Goal: Task Accomplishment & Management: Use online tool/utility

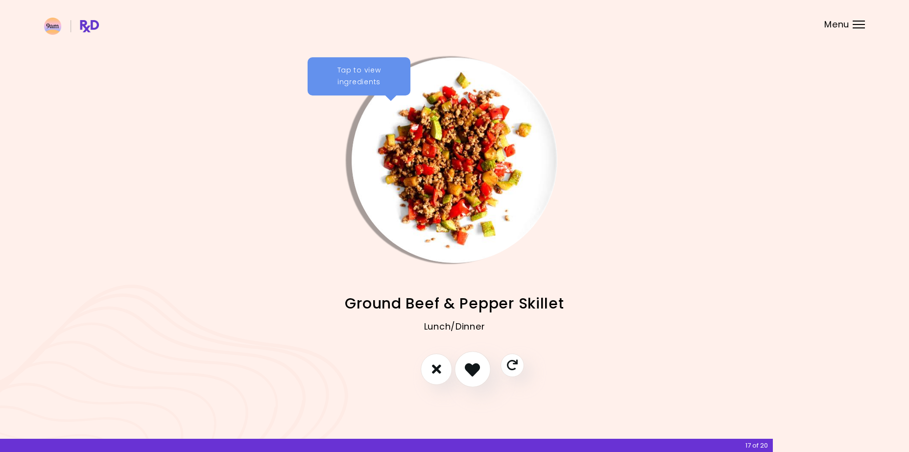
click at [473, 370] on icon "I like this recipe" at bounding box center [472, 368] width 15 height 15
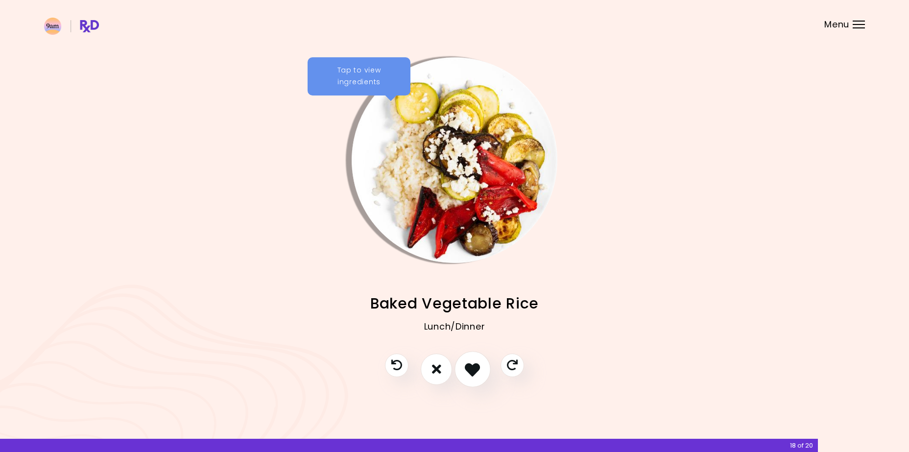
click at [473, 370] on icon "I like this recipe" at bounding box center [472, 368] width 15 height 15
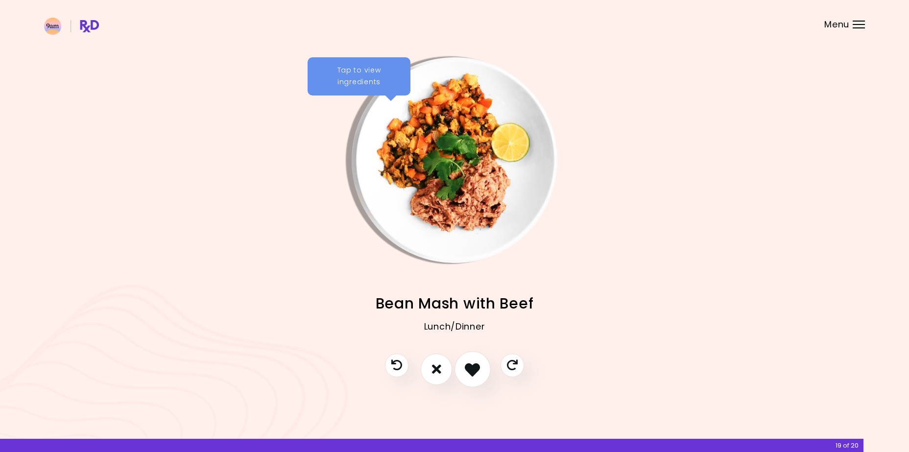
click at [472, 368] on icon "I like this recipe" at bounding box center [472, 368] width 15 height 15
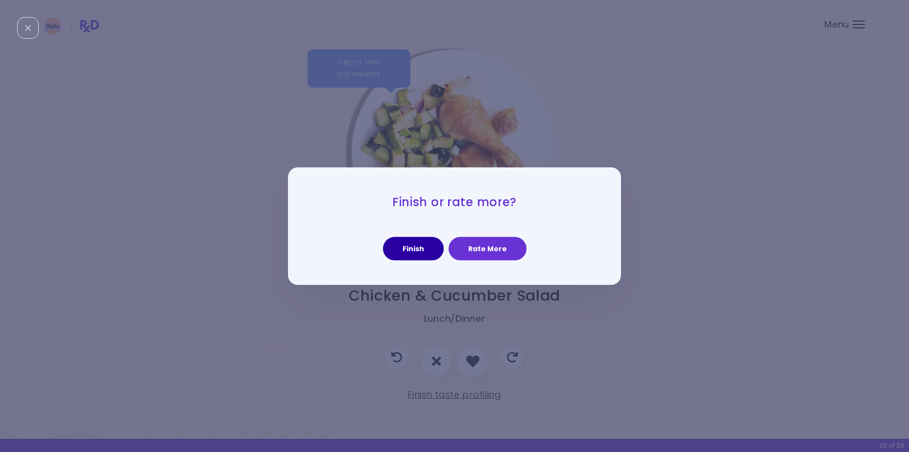
click at [412, 248] on button "Finish" at bounding box center [413, 248] width 61 height 23
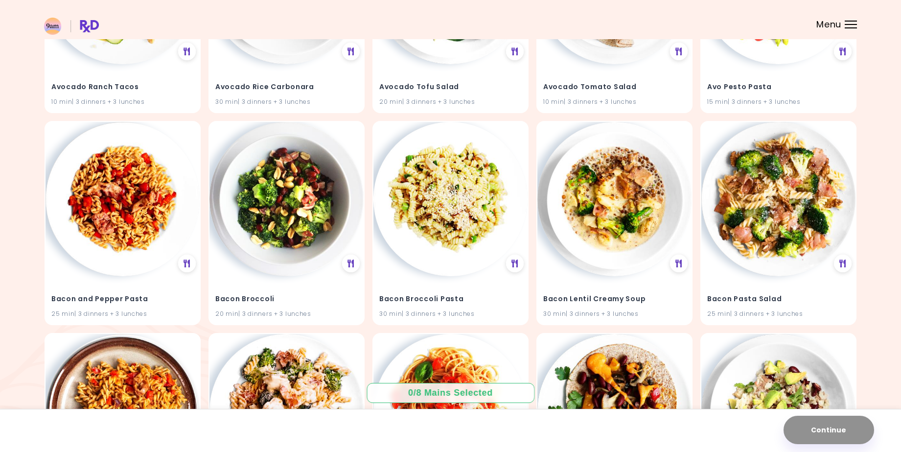
scroll to position [1126, 0]
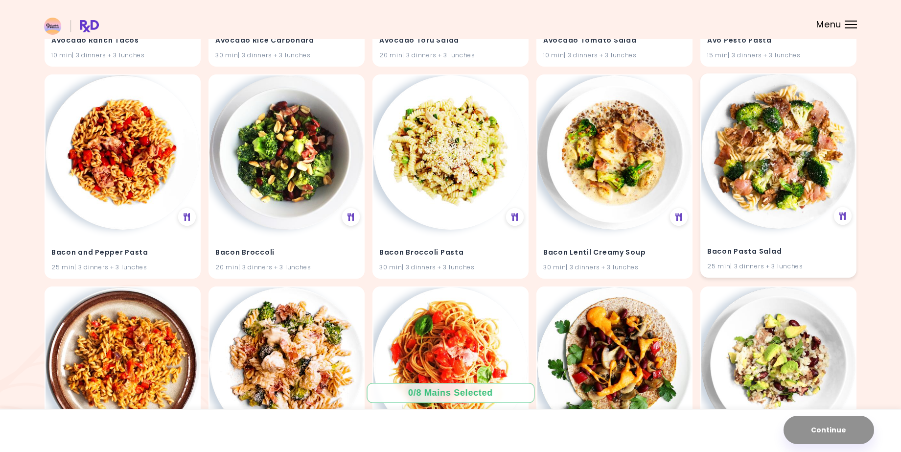
click at [759, 216] on img at bounding box center [779, 151] width 154 height 154
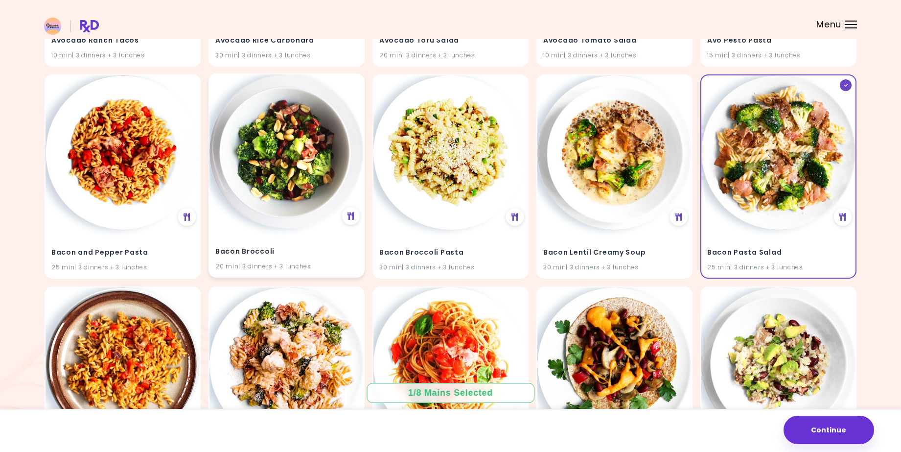
click at [263, 233] on div "Bacon Broccoli 20 min | 3 dinners + 3 lunches" at bounding box center [287, 253] width 154 height 48
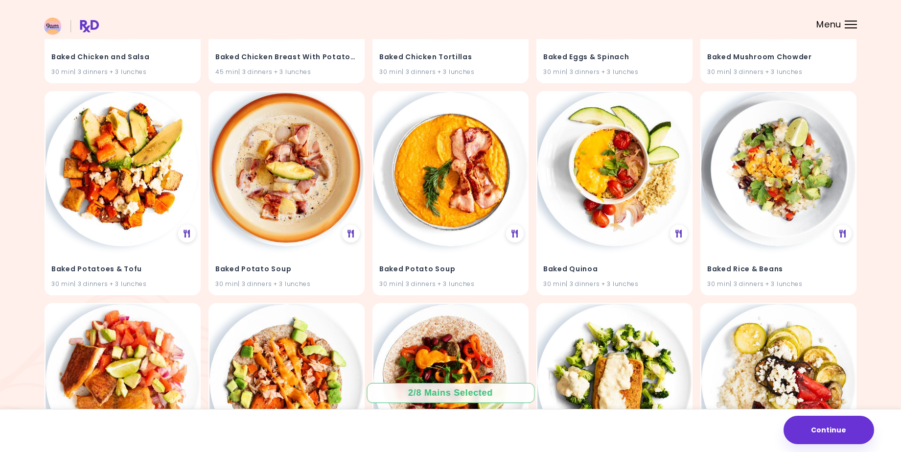
scroll to position [1762, 0]
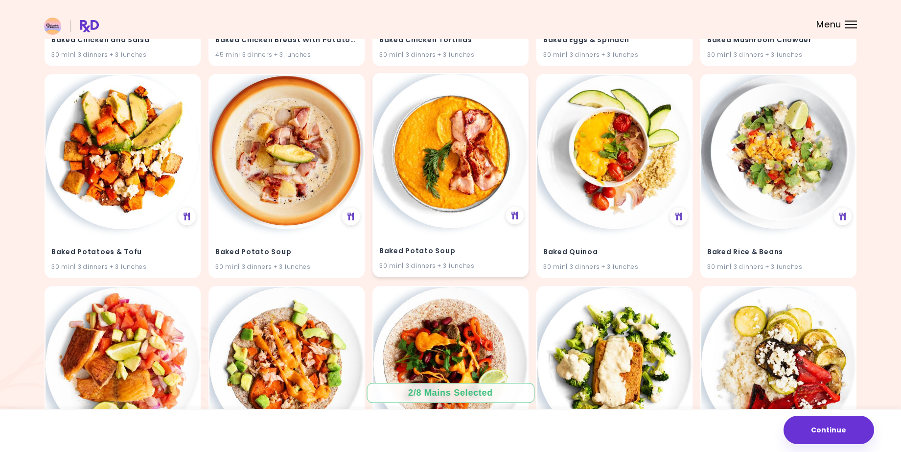
click at [449, 201] on img at bounding box center [451, 151] width 154 height 154
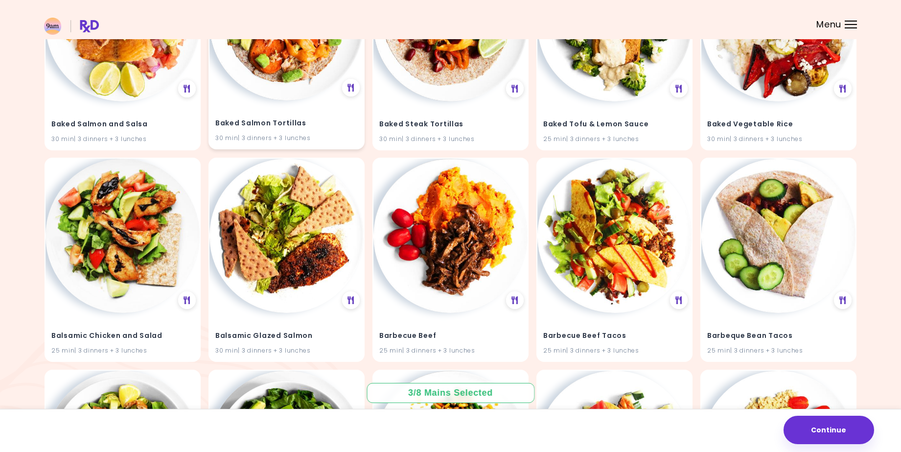
scroll to position [2105, 0]
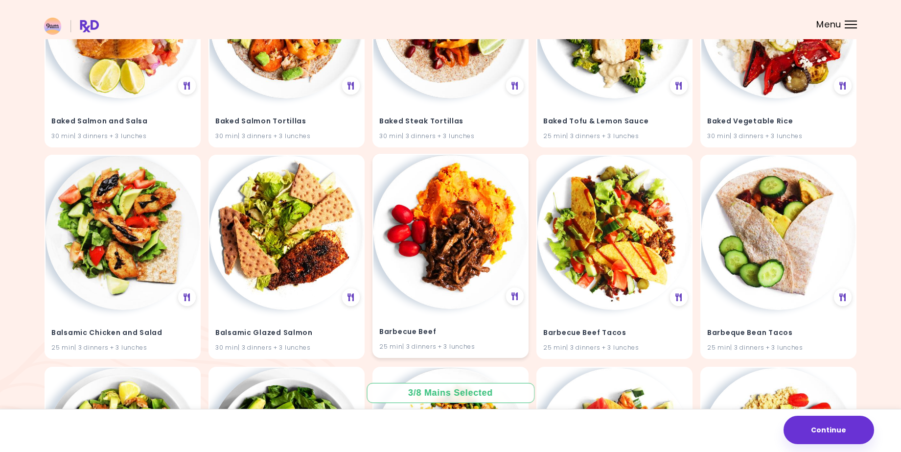
click at [440, 287] on img at bounding box center [451, 232] width 154 height 154
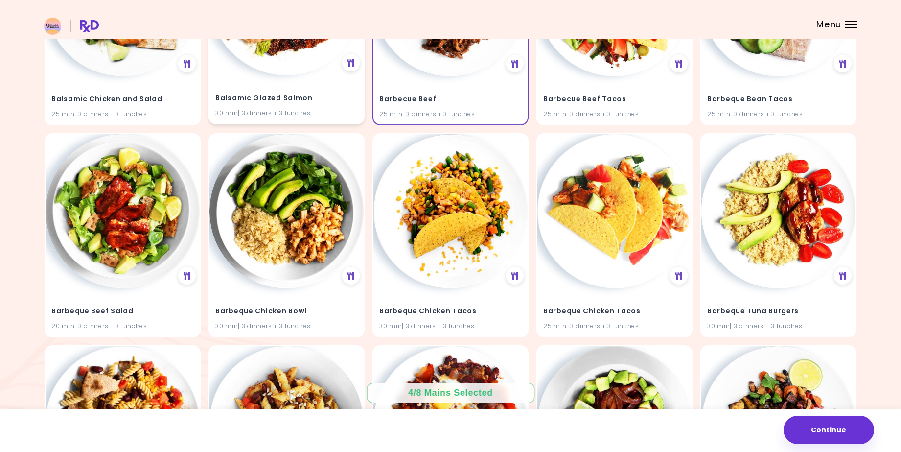
scroll to position [2350, 0]
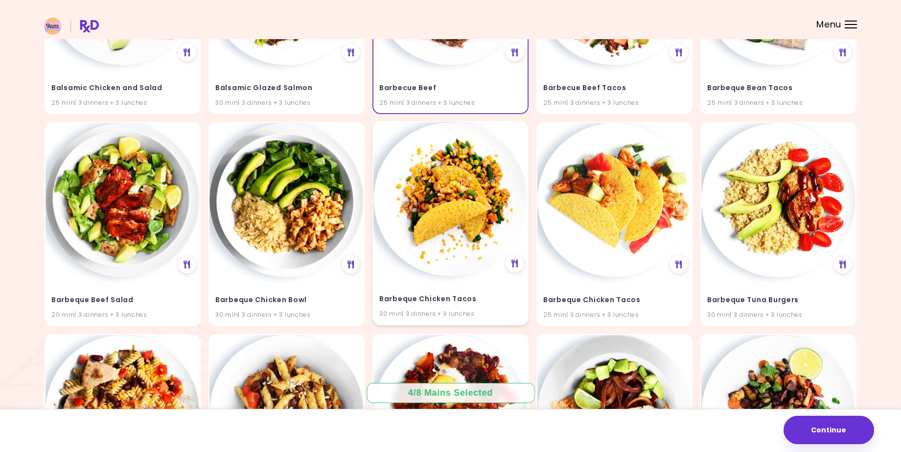
click at [445, 259] on img at bounding box center [451, 199] width 154 height 154
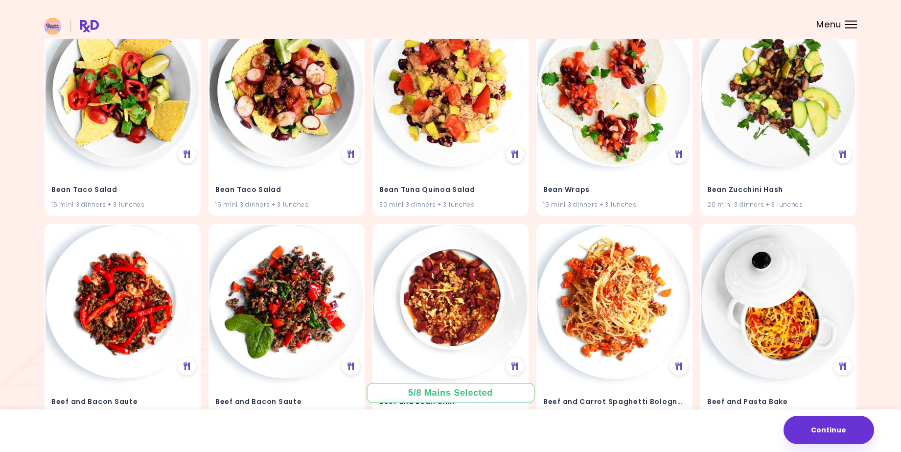
scroll to position [3819, 0]
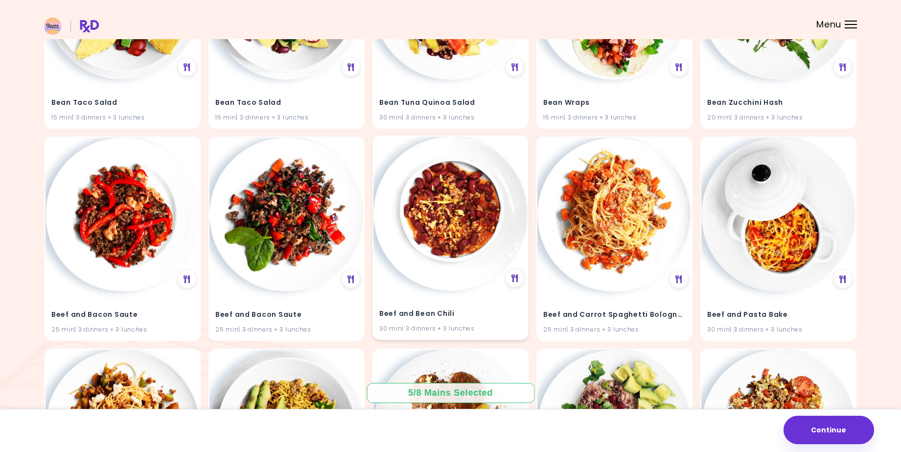
click at [449, 260] on img at bounding box center [451, 214] width 154 height 154
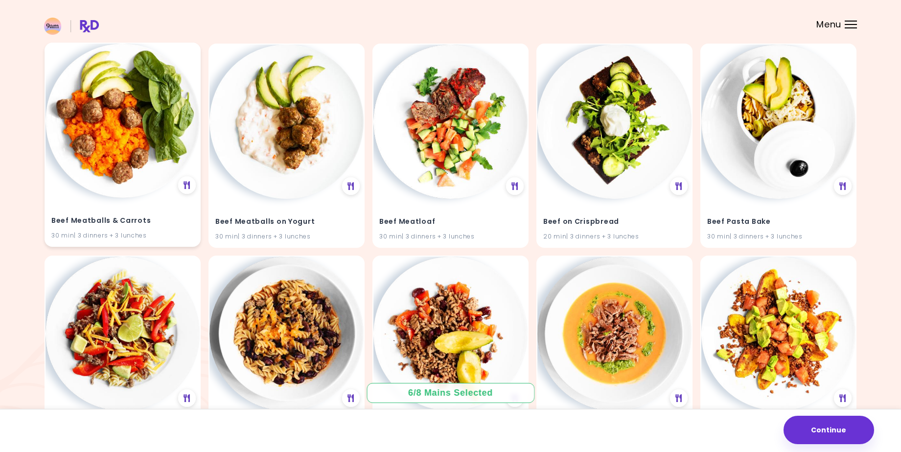
scroll to position [4651, 0]
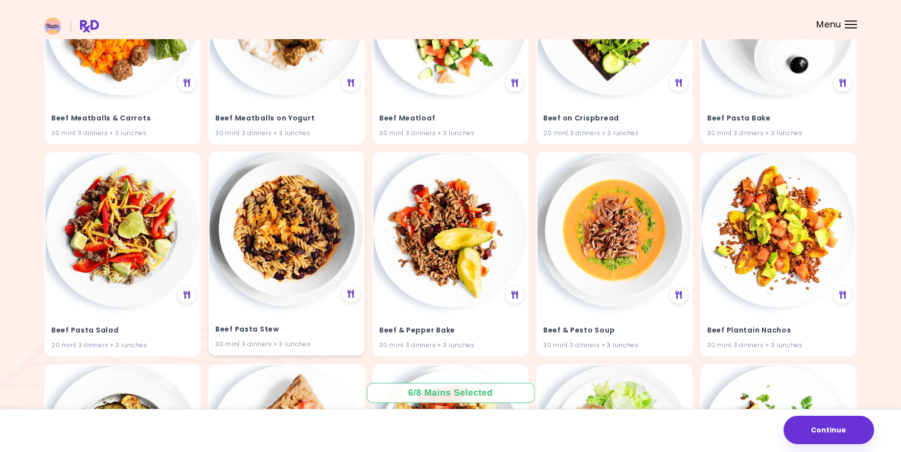
click at [289, 300] on img at bounding box center [287, 229] width 154 height 154
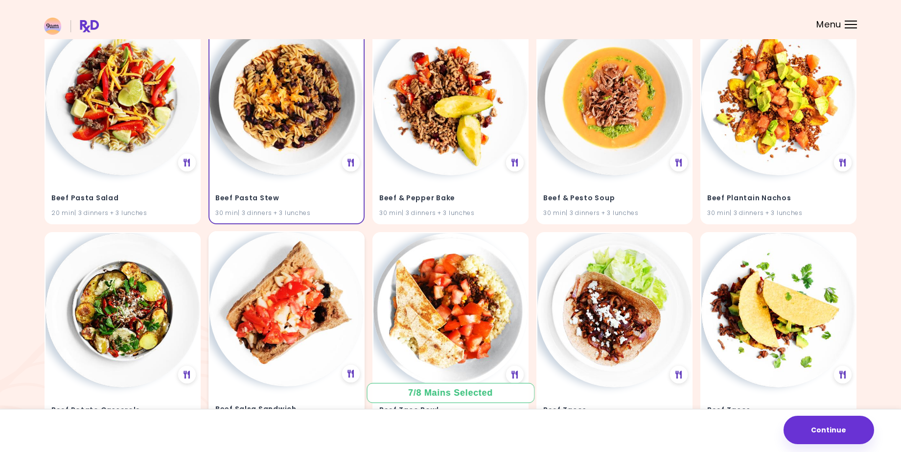
scroll to position [4798, 0]
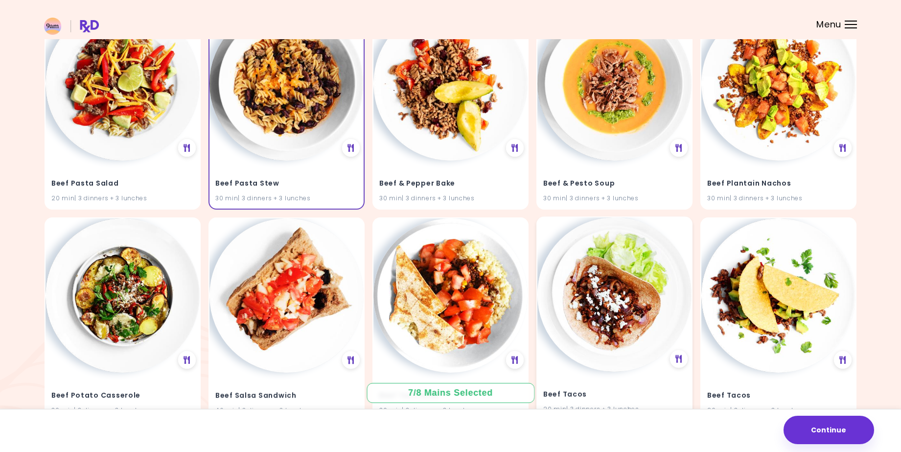
click at [609, 363] on img at bounding box center [615, 294] width 154 height 154
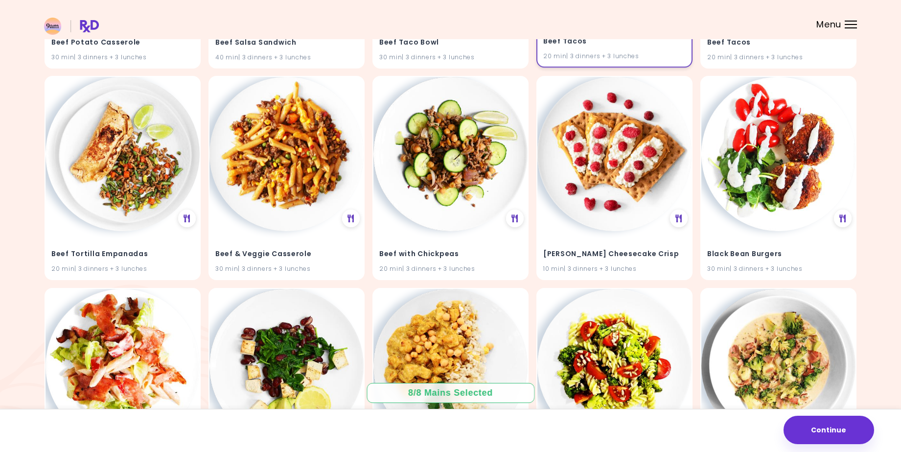
scroll to position [5238, 0]
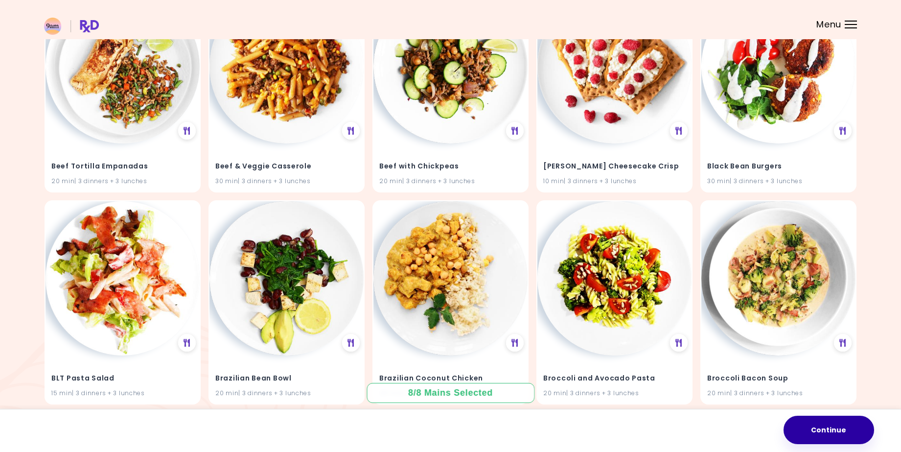
click at [846, 430] on button "Continue" at bounding box center [829, 430] width 91 height 28
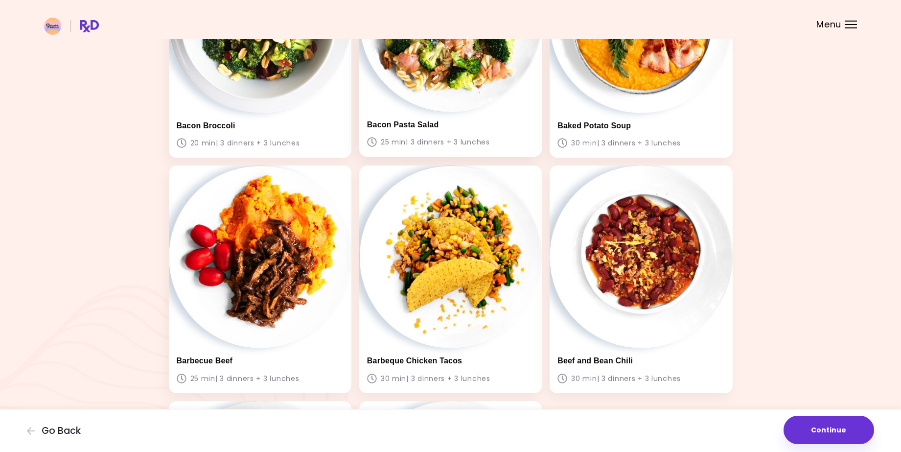
scroll to position [196, 0]
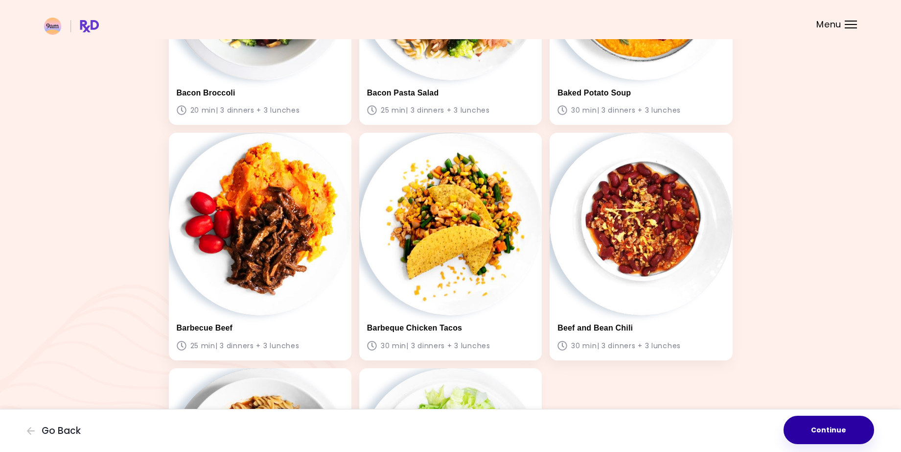
click at [823, 427] on button "Continue" at bounding box center [829, 430] width 91 height 28
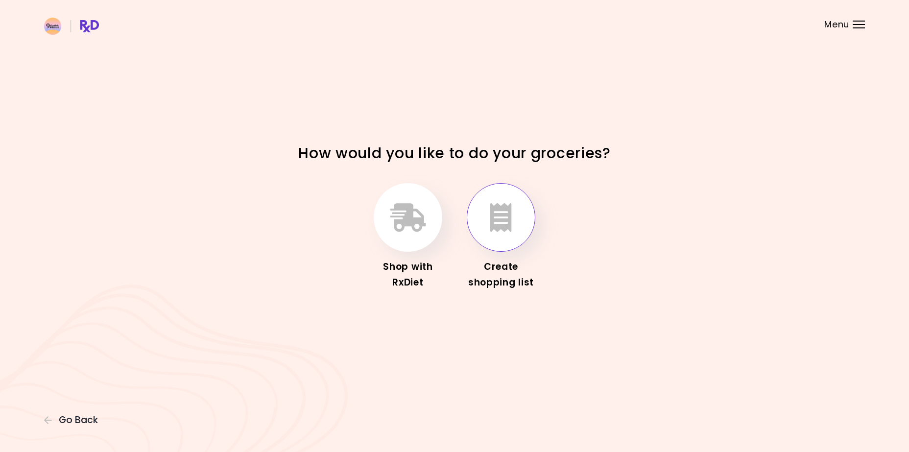
click at [493, 211] on icon "button" at bounding box center [501, 217] width 22 height 28
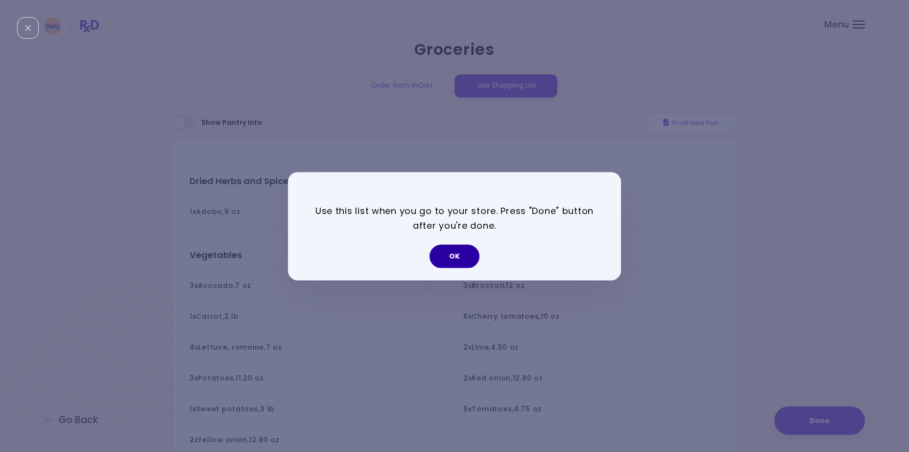
click at [456, 254] on button "OK" at bounding box center [454, 255] width 50 height 23
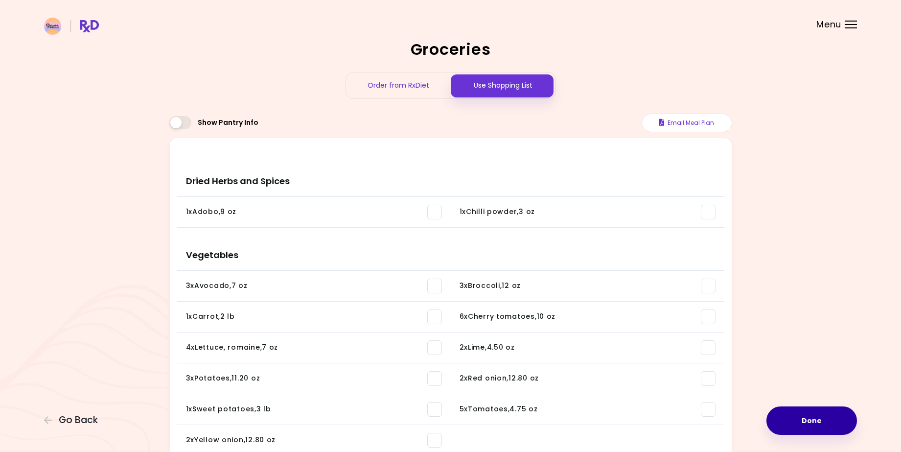
click at [805, 419] on button "Done" at bounding box center [812, 420] width 91 height 28
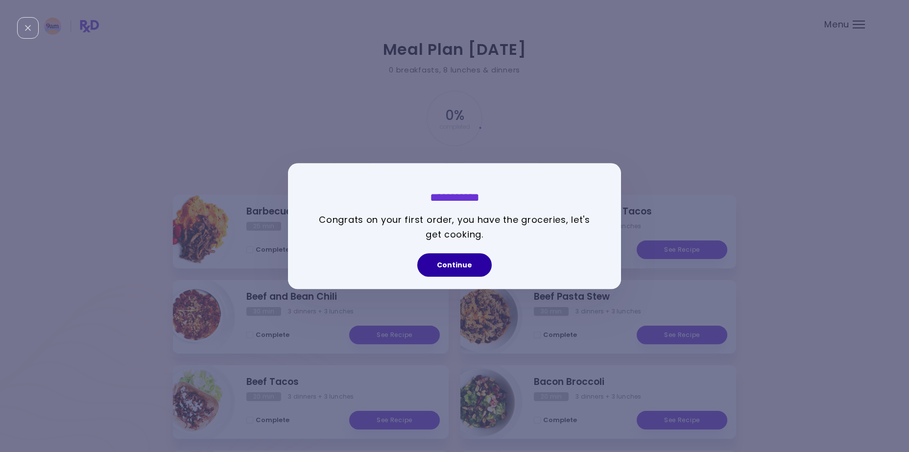
click at [458, 266] on button "Continue" at bounding box center [454, 264] width 74 height 23
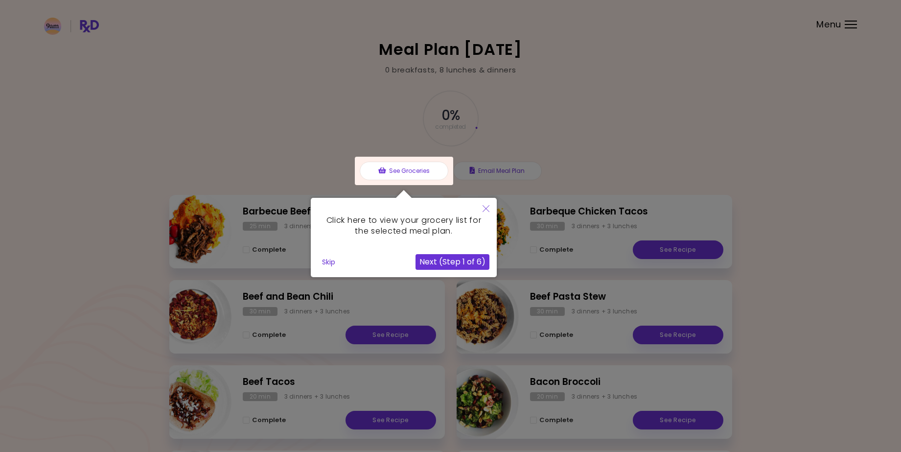
click at [441, 263] on button "Next (Step 1 of 6)" at bounding box center [453, 262] width 74 height 16
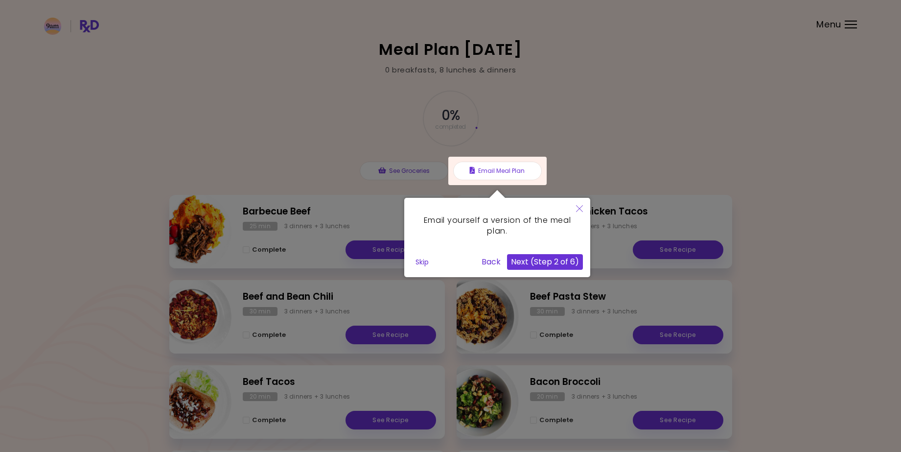
click at [583, 210] on button "Close" at bounding box center [580, 209] width 22 height 23
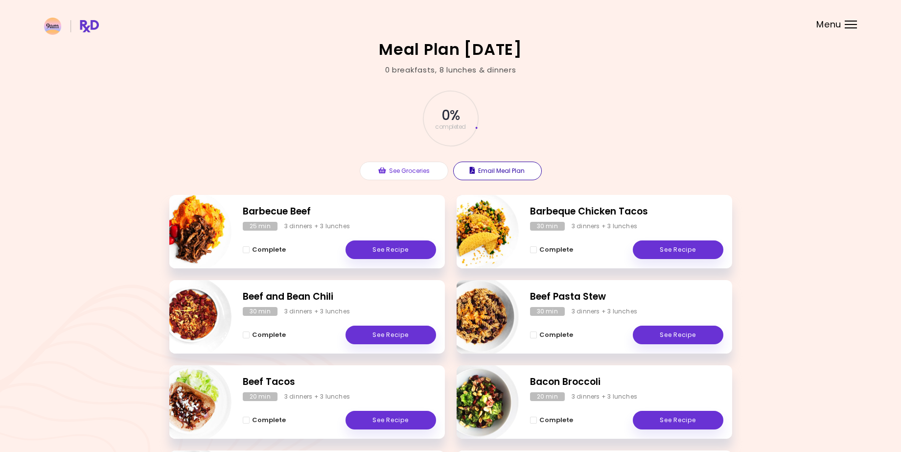
click at [484, 172] on button "Email Meal Plan" at bounding box center [497, 171] width 89 height 19
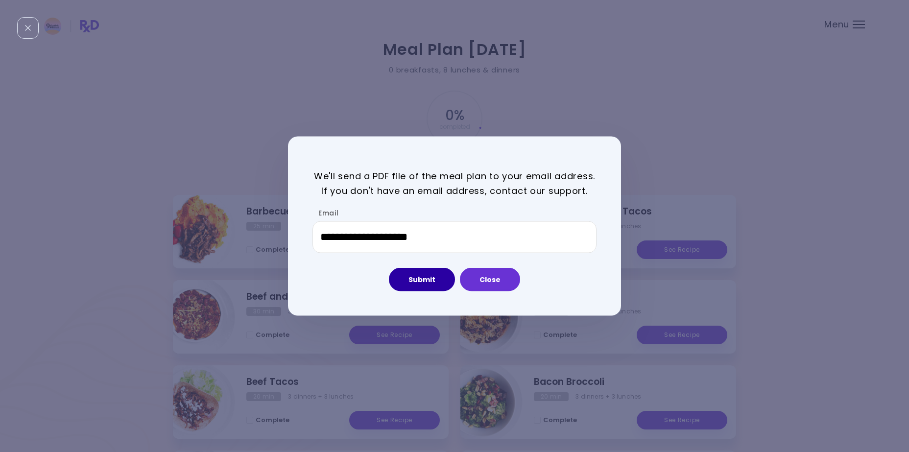
click at [410, 283] on button "Submit" at bounding box center [422, 279] width 66 height 23
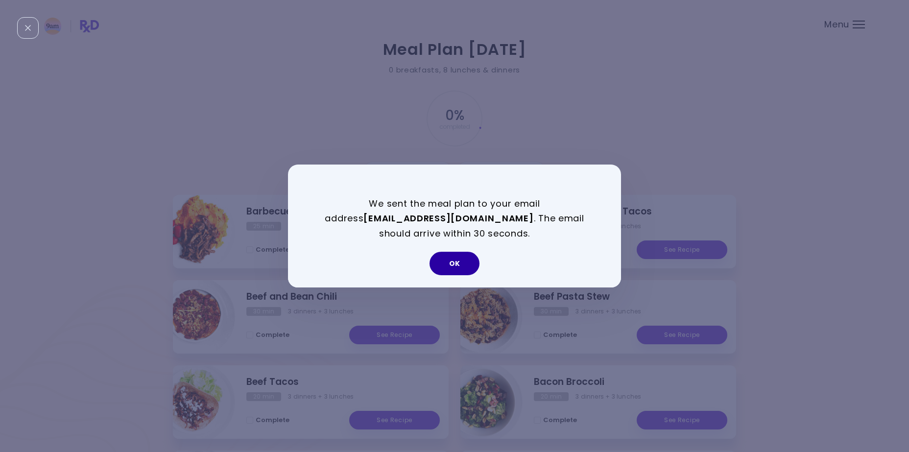
click at [453, 265] on button "OK" at bounding box center [454, 263] width 50 height 23
